Goal: Find specific page/section: Find specific page/section

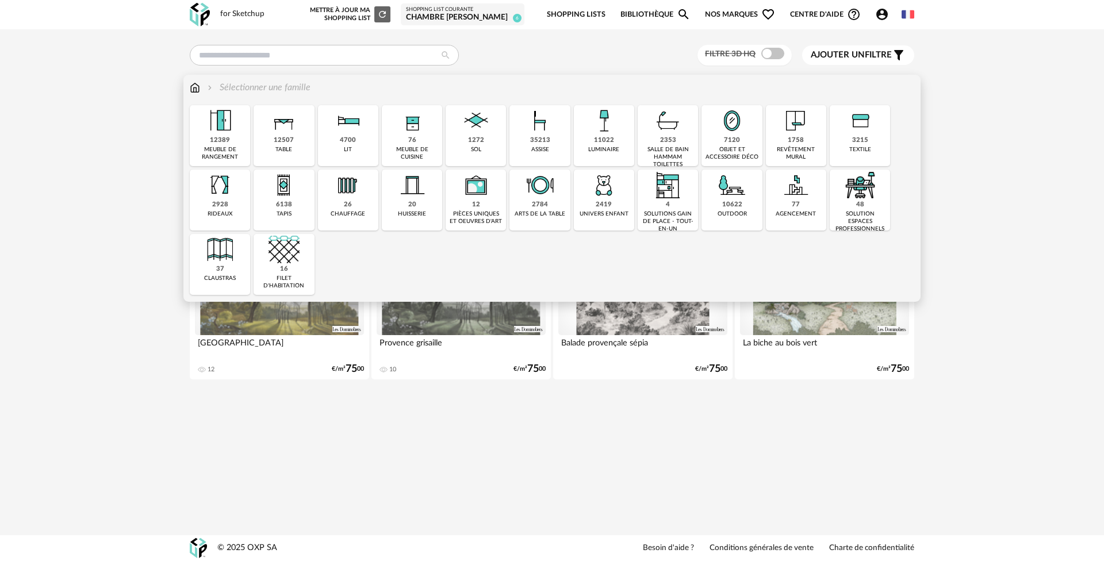
click at [790, 153] on div "revêtement mural" at bounding box center [795, 153] width 53 height 15
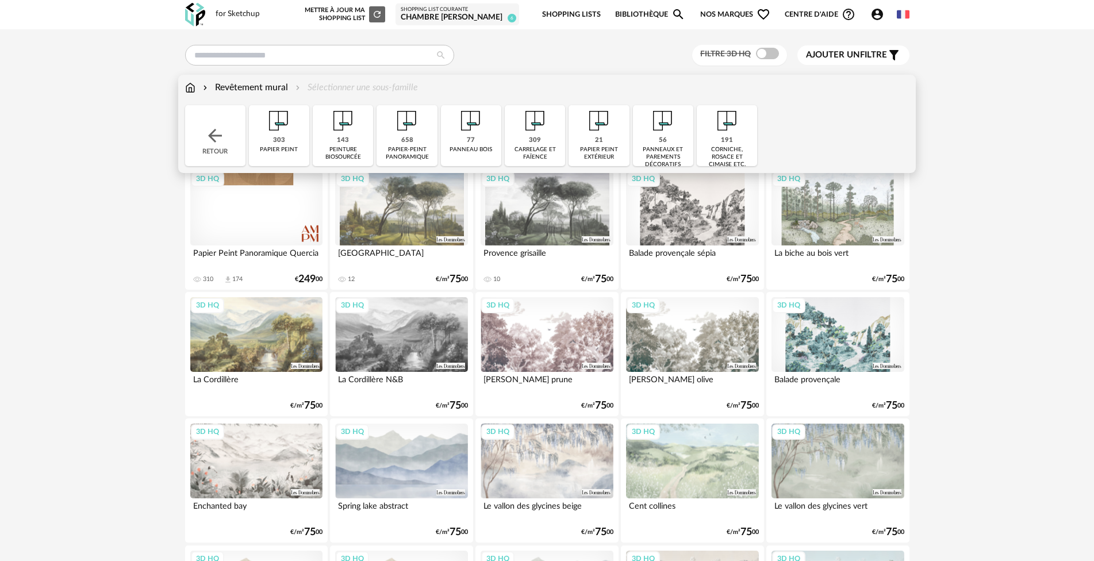
click at [207, 136] on img at bounding box center [215, 135] width 21 height 21
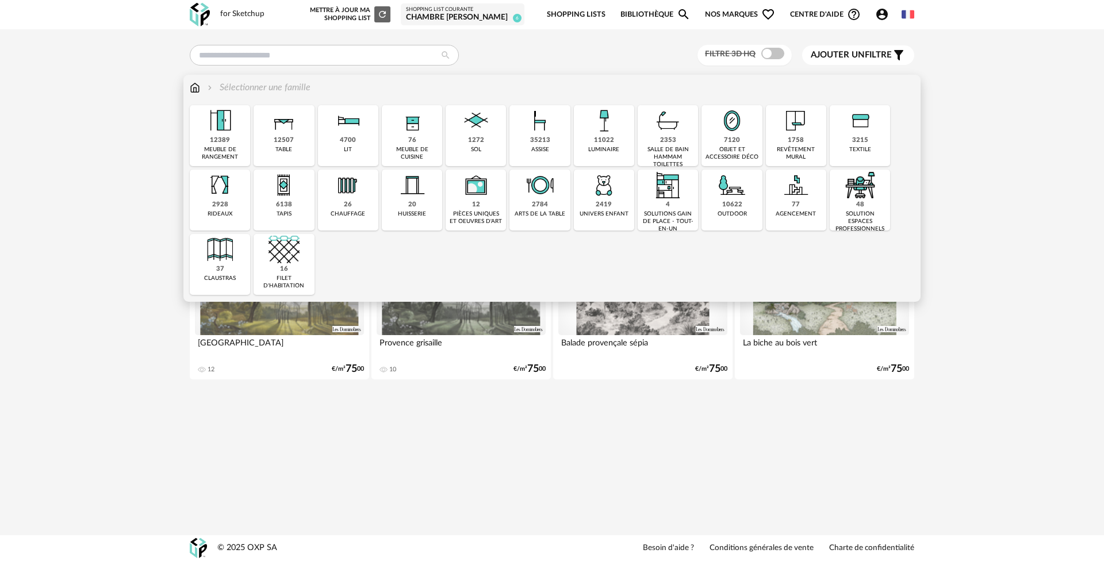
click at [606, 198] on img at bounding box center [603, 185] width 31 height 31
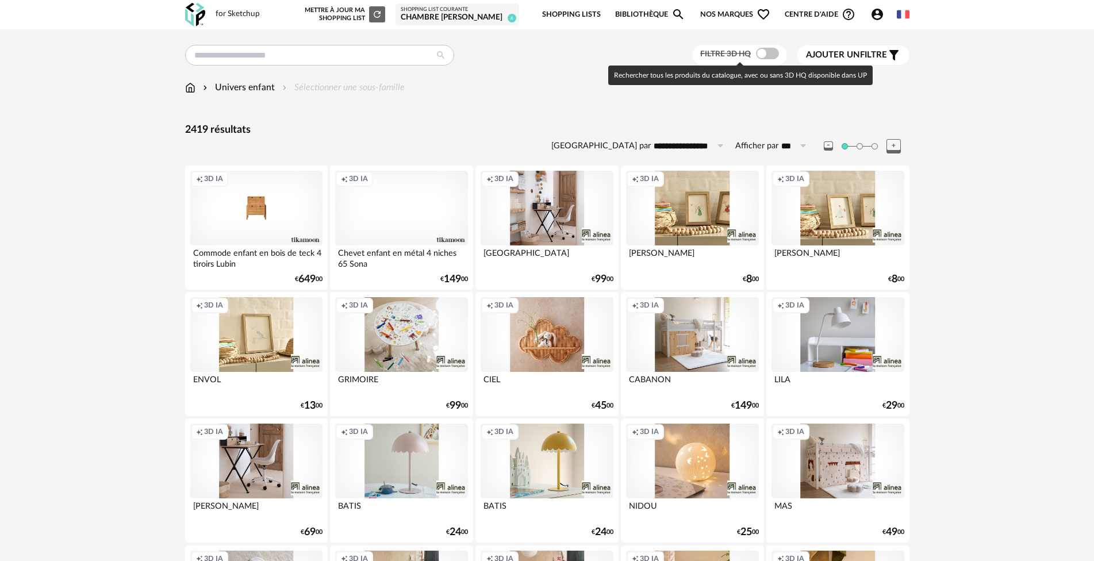
click at [768, 53] on span at bounding box center [767, 53] width 23 height 11
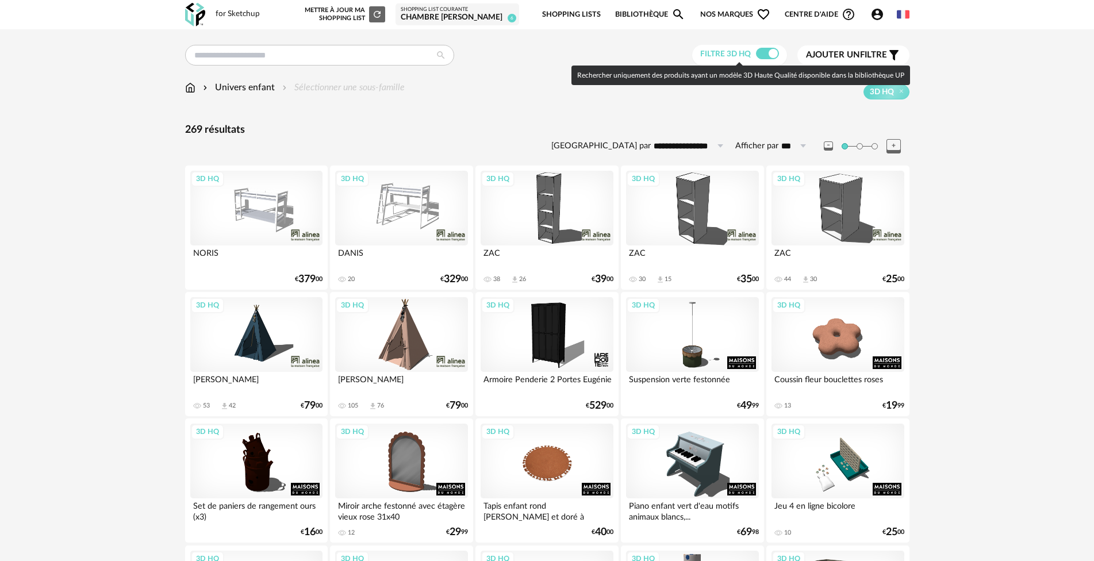
click at [758, 53] on span at bounding box center [767, 53] width 23 height 11
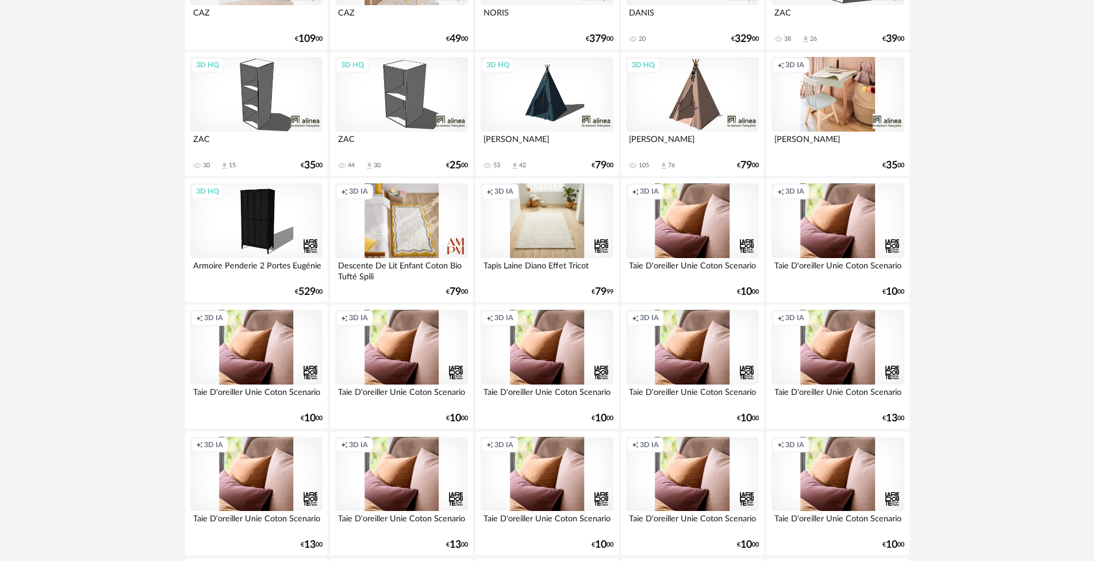
scroll to position [1380, 0]
